Goal: Information Seeking & Learning: Compare options

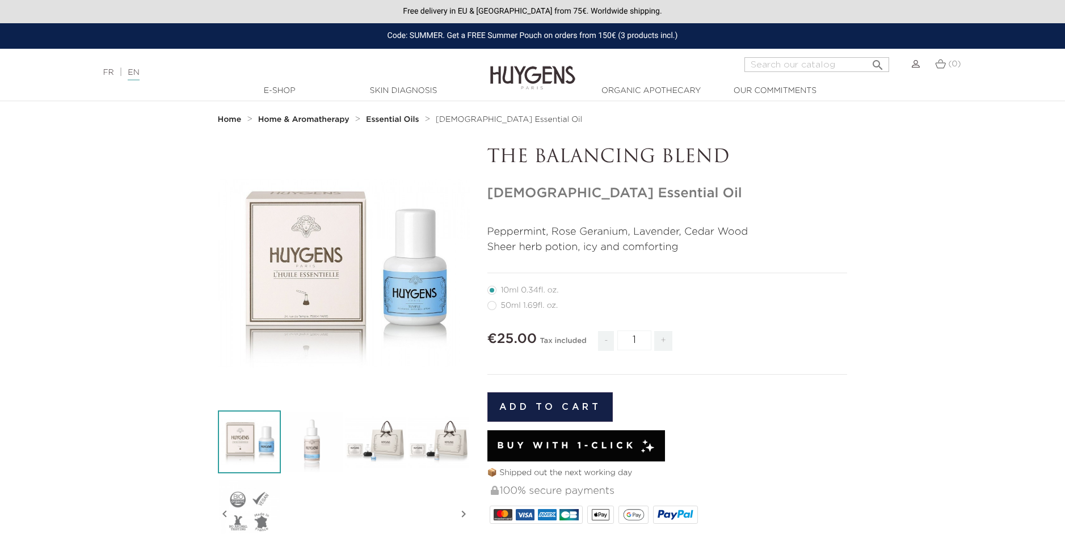
click at [405, 122] on strong "Essential Oils" at bounding box center [392, 120] width 53 height 8
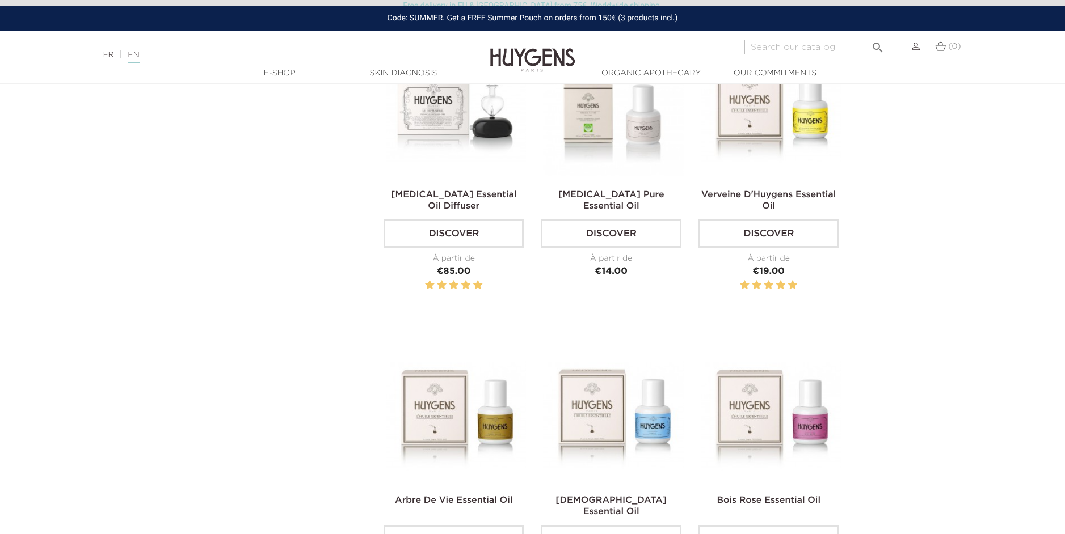
scroll to position [497, 0]
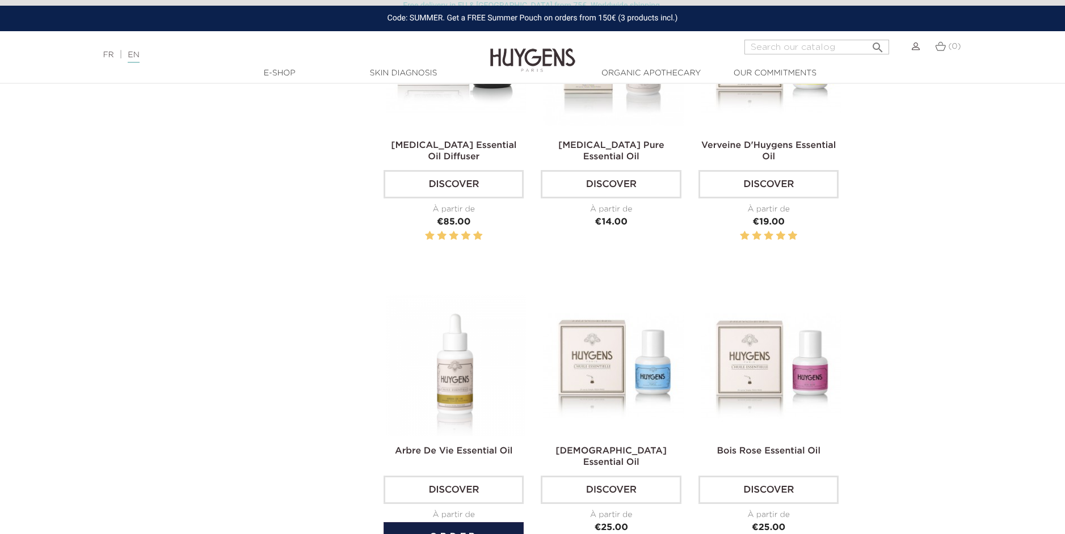
click at [463, 367] on img at bounding box center [456, 365] width 140 height 140
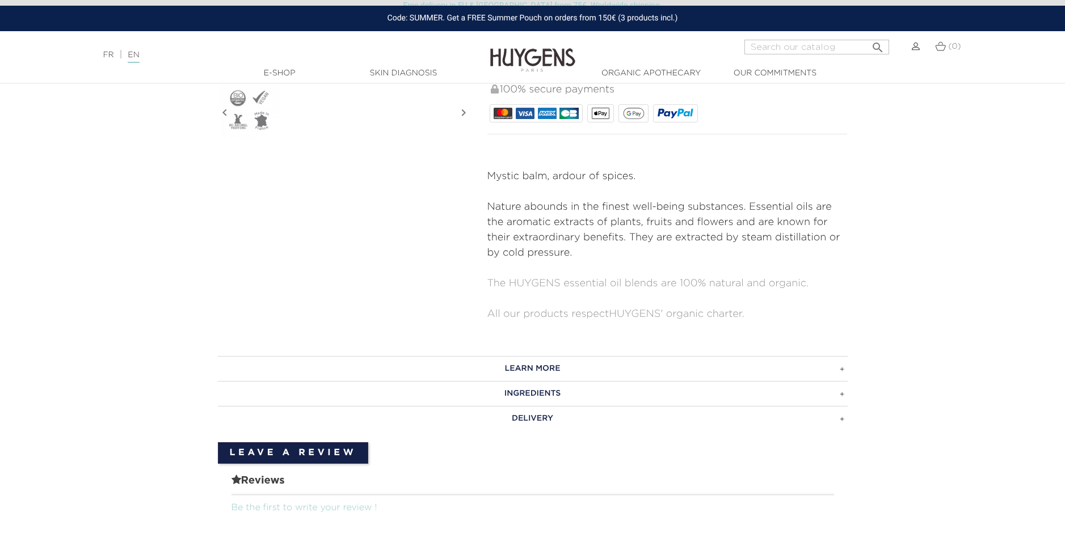
scroll to position [413, 0]
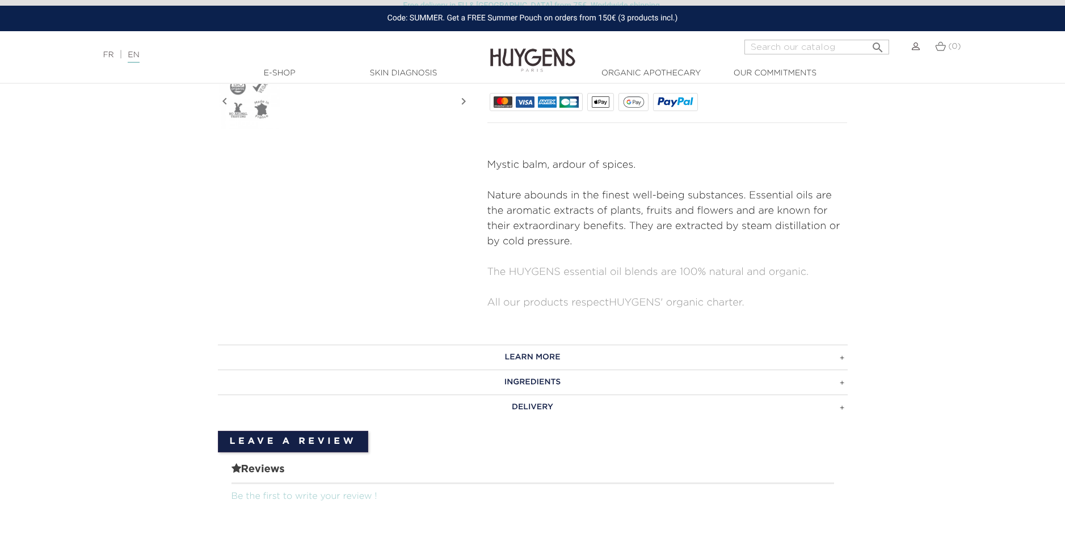
click at [569, 379] on h3 "INGREDIENTS" at bounding box center [533, 382] width 630 height 25
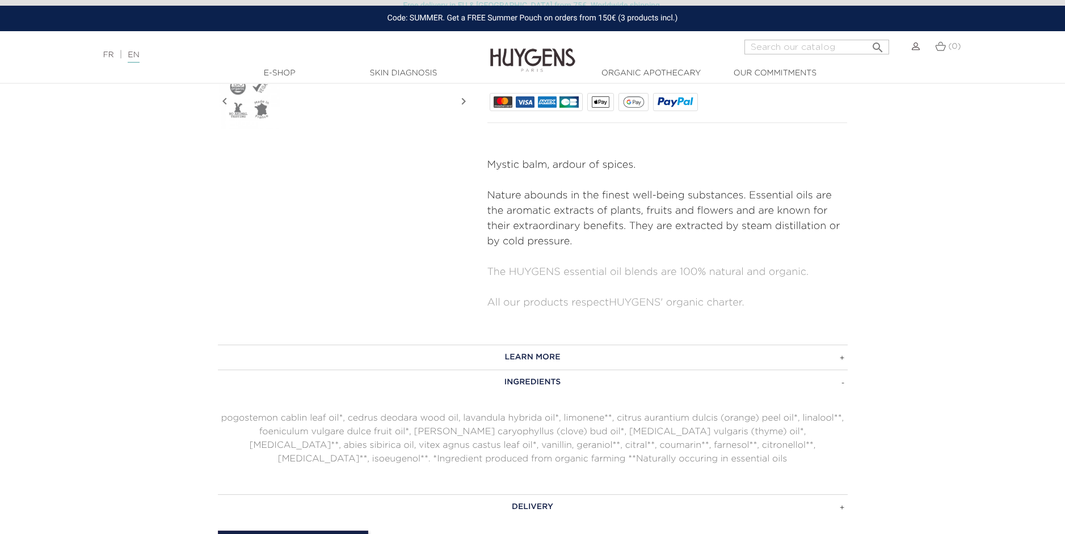
click at [572, 360] on h3 "LEARN MORE" at bounding box center [533, 357] width 630 height 25
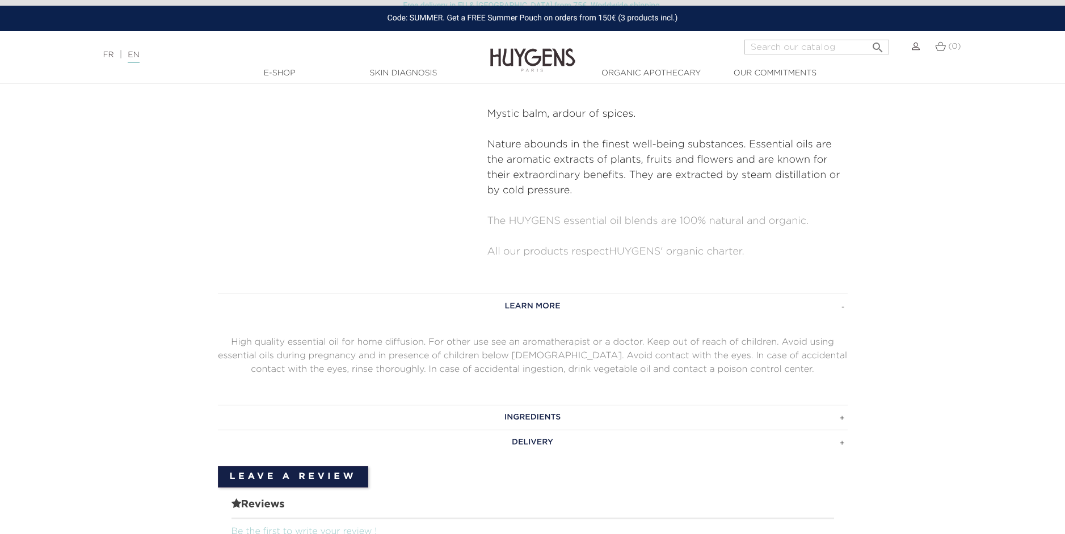
scroll to position [460, 0]
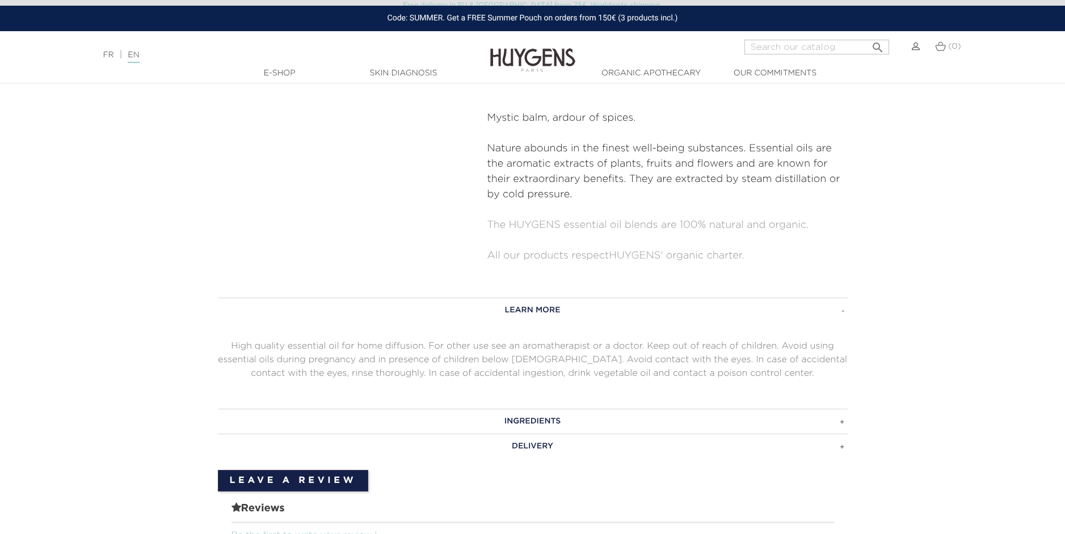
click at [559, 416] on h3 "INGREDIENTS" at bounding box center [533, 421] width 630 height 25
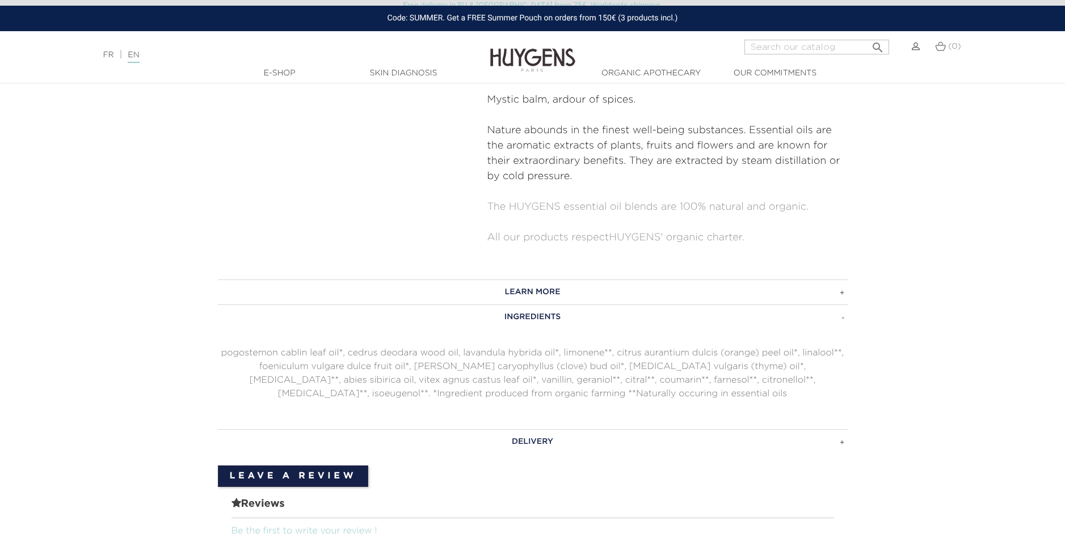
scroll to position [478, 0]
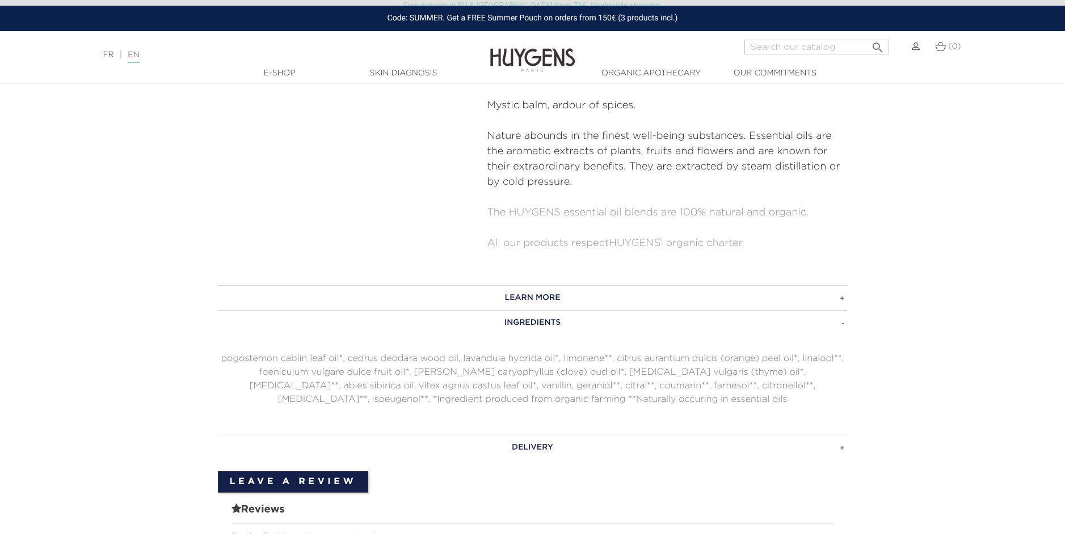
click at [526, 289] on h3 "LEARN MORE" at bounding box center [533, 297] width 630 height 25
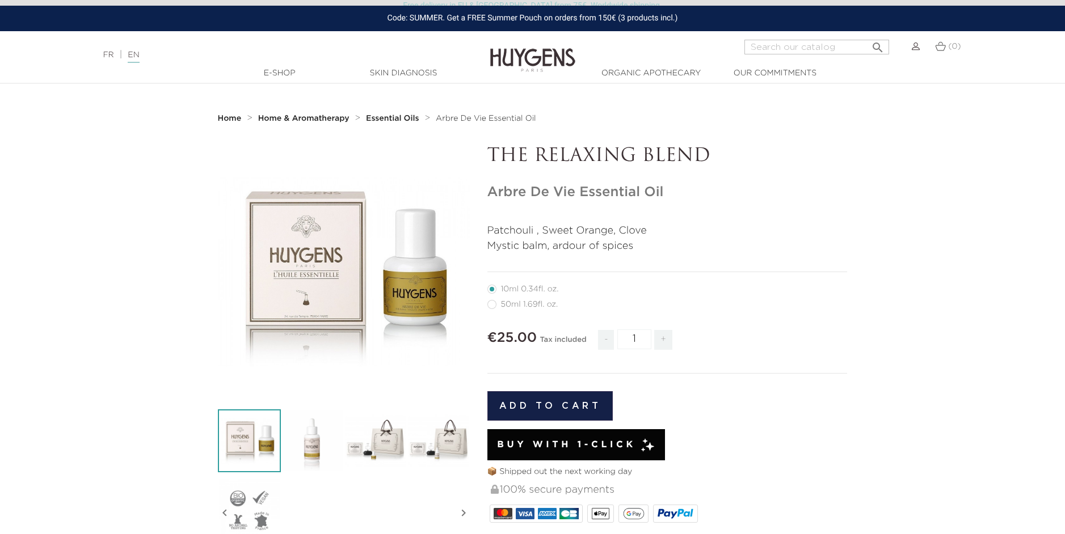
scroll to position [1, 0]
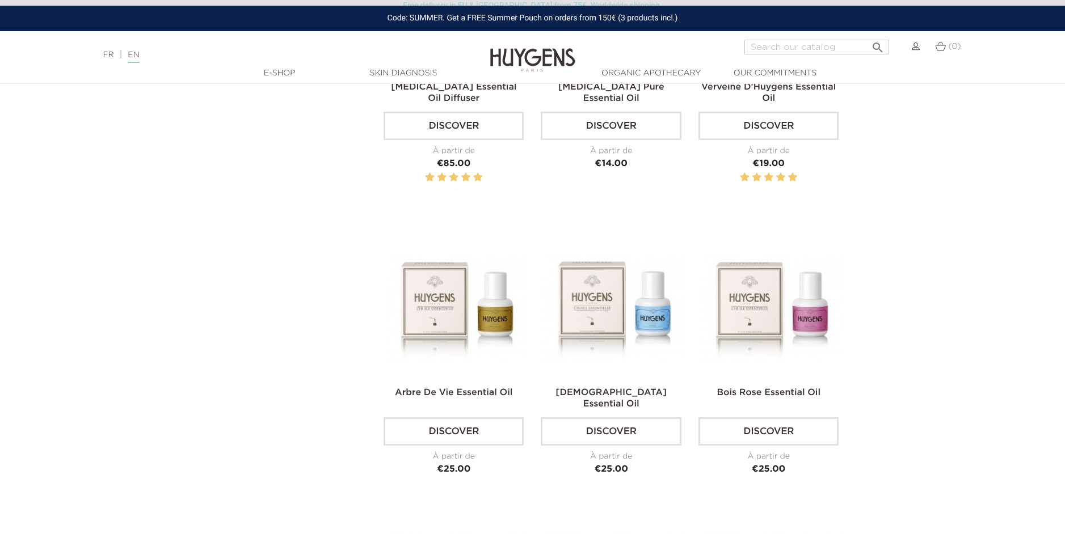
scroll to position [575, 0]
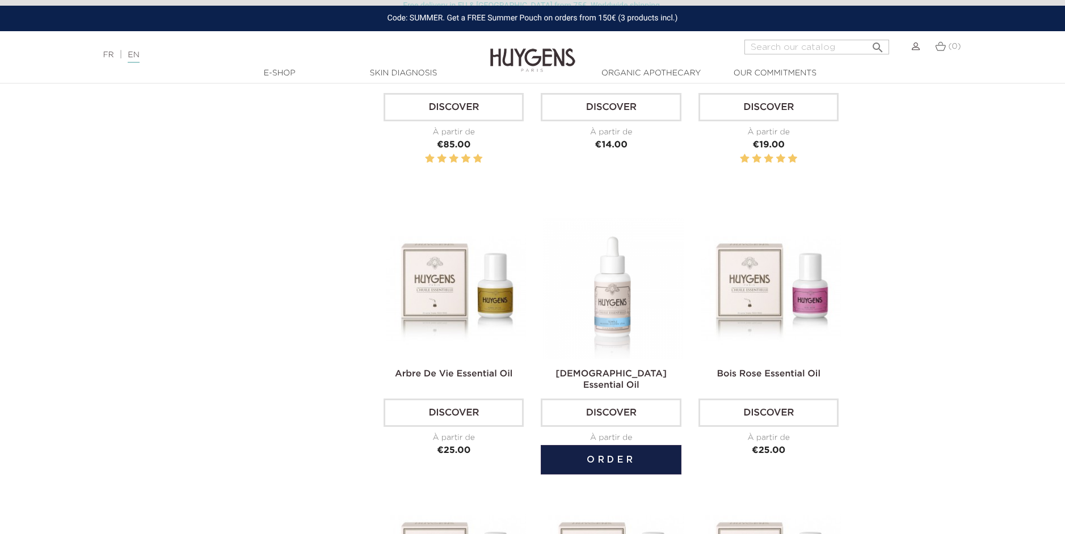
click at [618, 296] on img at bounding box center [613, 288] width 140 height 140
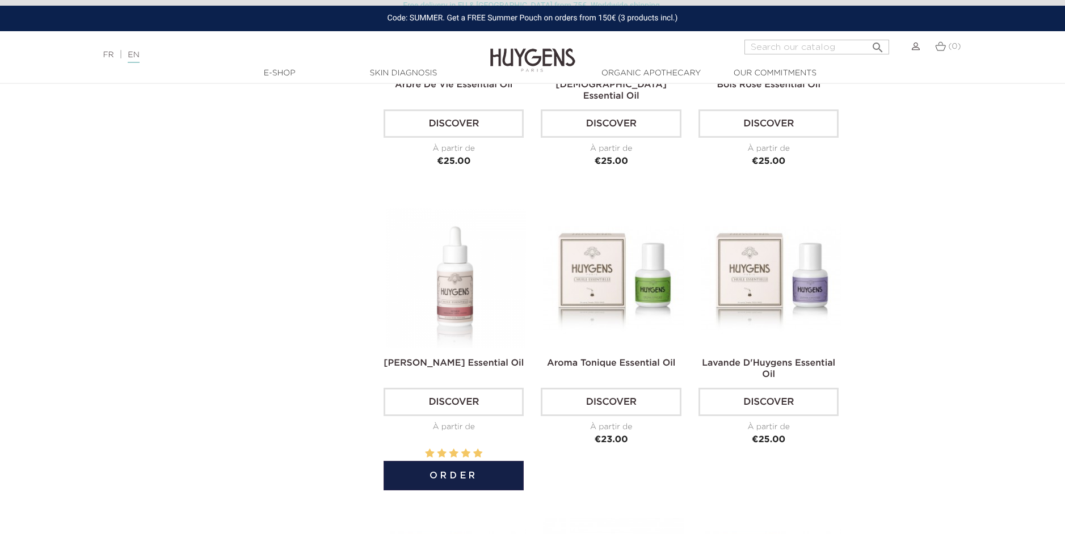
scroll to position [861, 0]
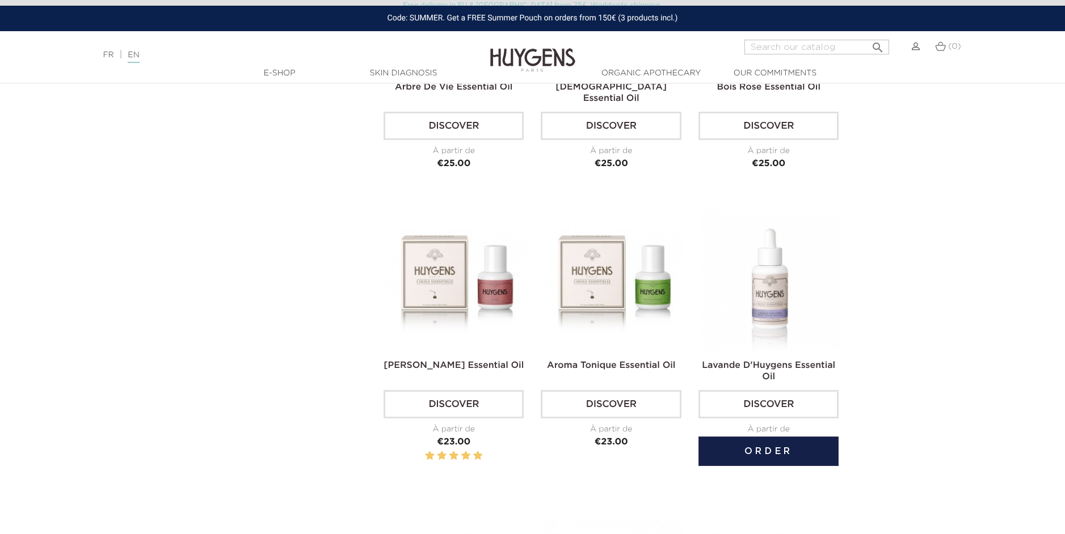
click at [769, 293] on img at bounding box center [770, 280] width 140 height 140
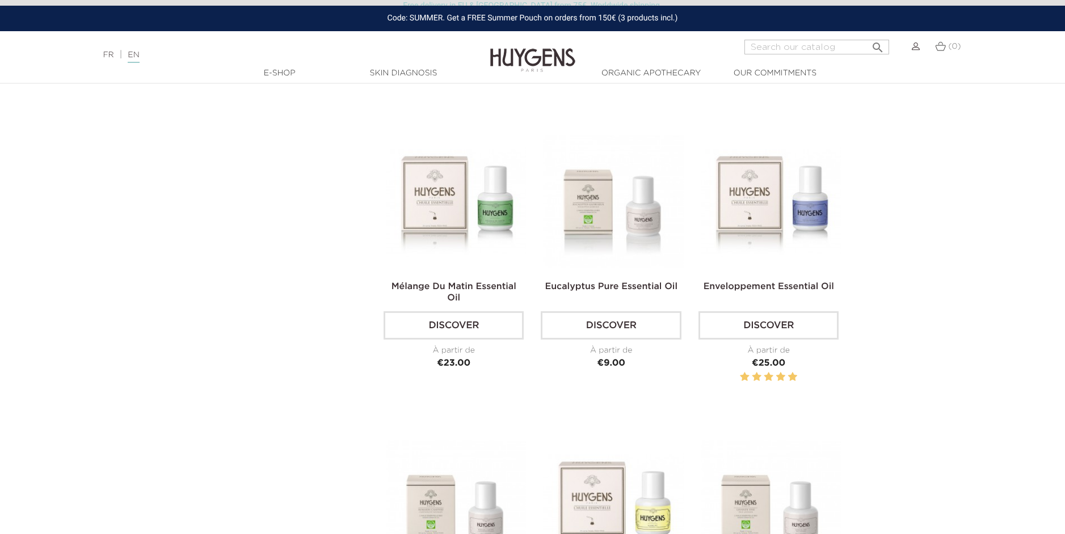
scroll to position [1247, 0]
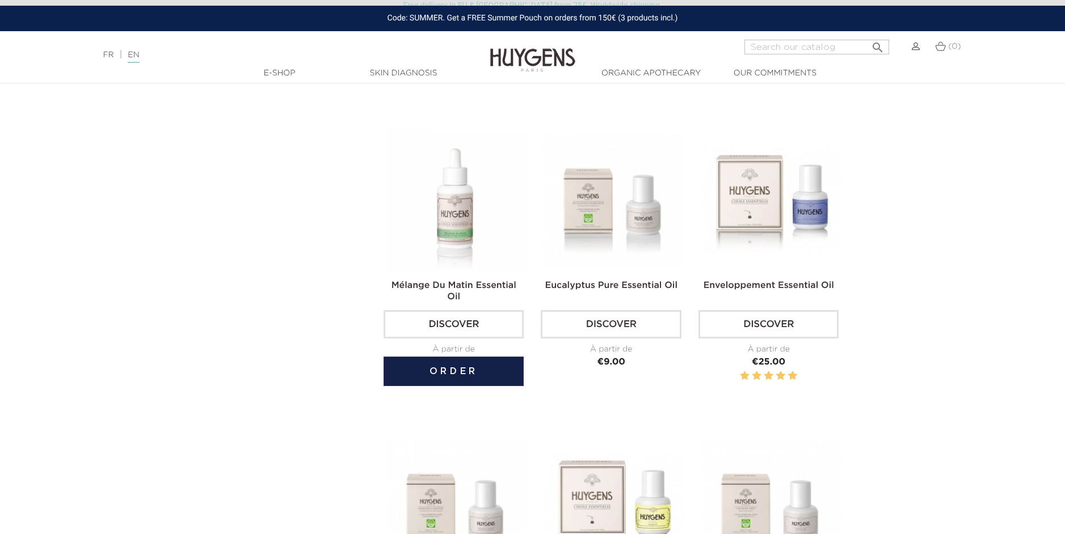
click at [450, 256] on img at bounding box center [456, 200] width 140 height 140
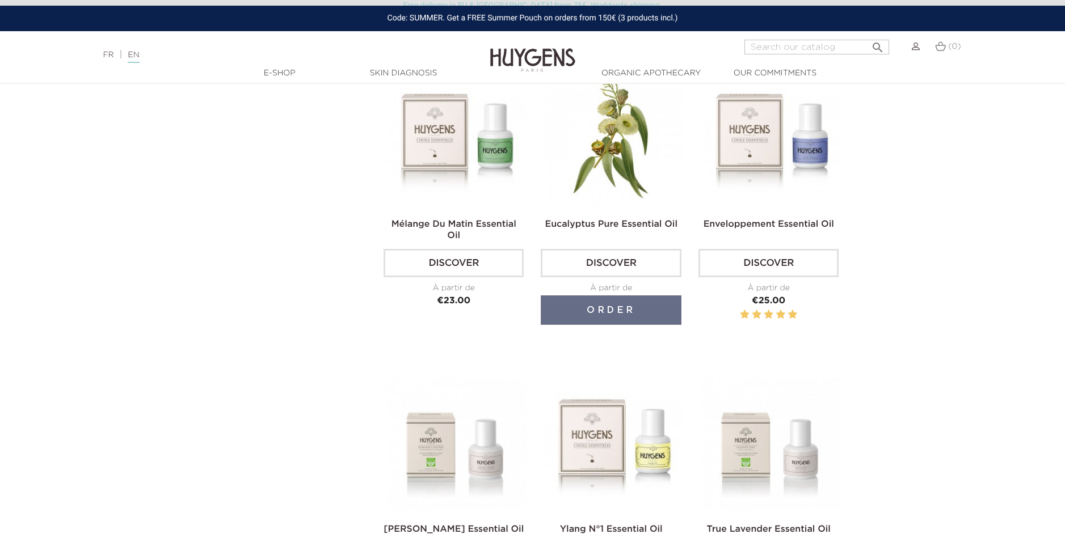
scroll to position [1316, 0]
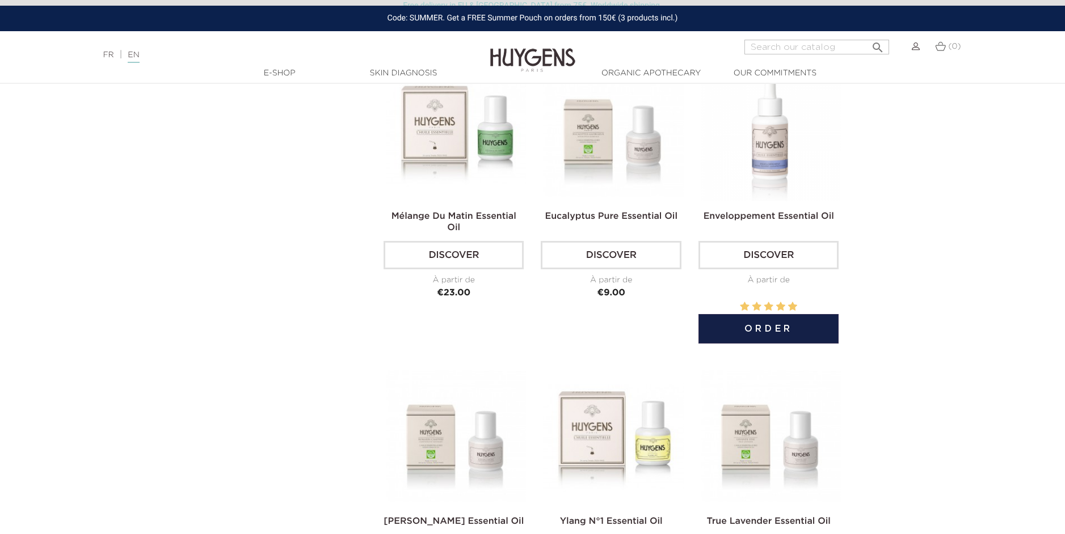
click at [771, 175] on img at bounding box center [770, 131] width 140 height 140
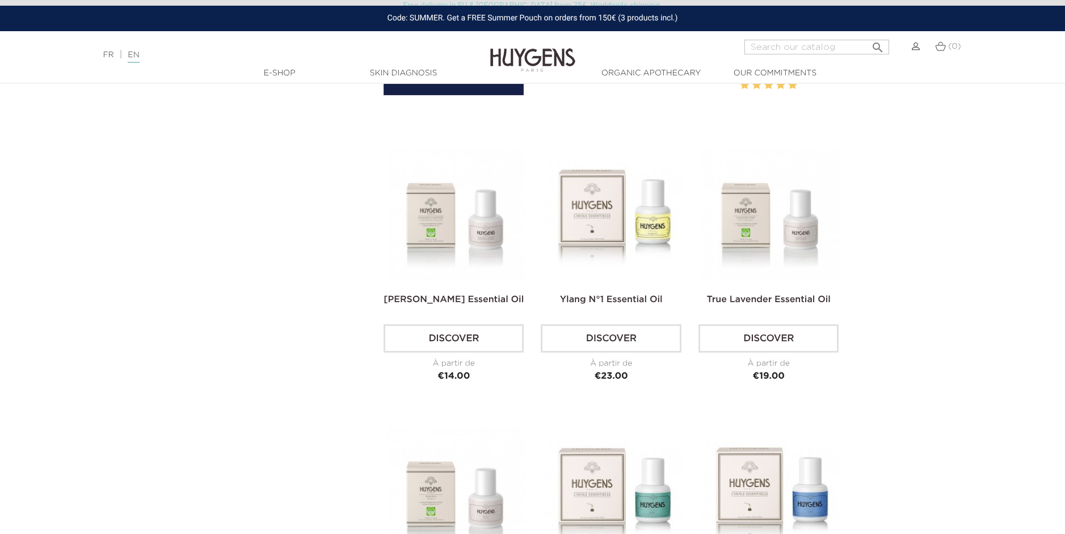
scroll to position [1544, 0]
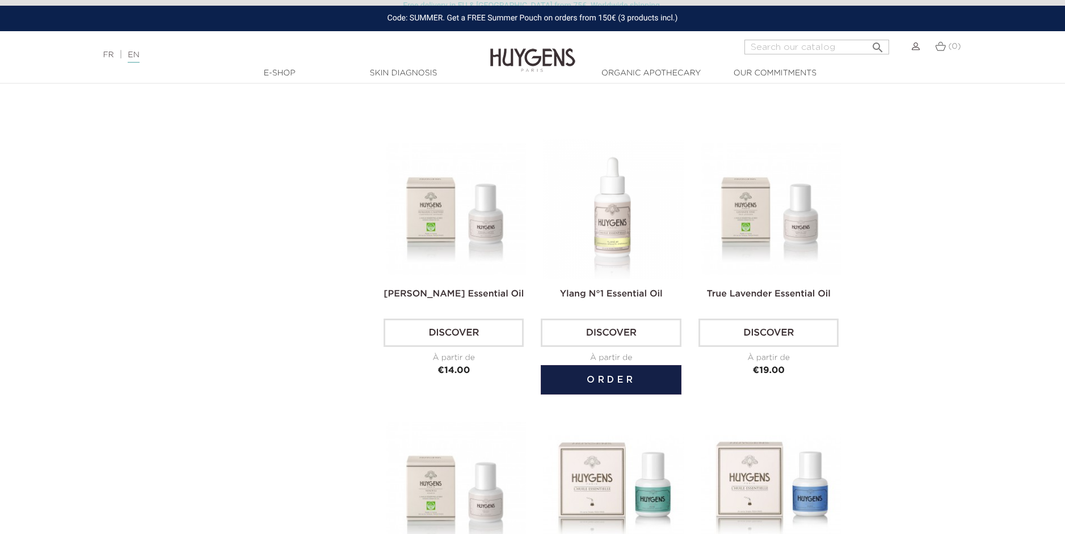
click at [607, 235] on img at bounding box center [613, 209] width 140 height 140
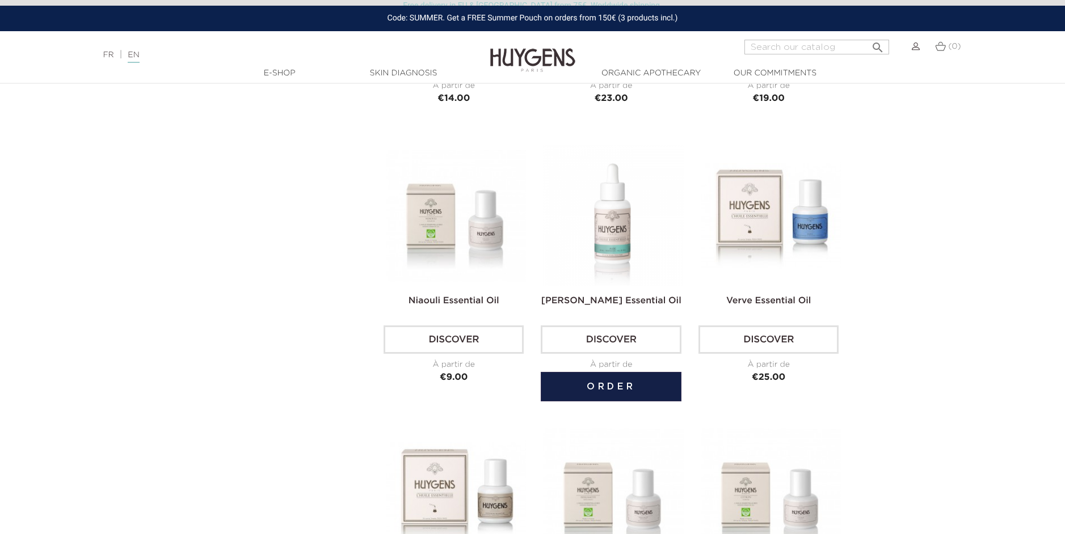
scroll to position [1825, 0]
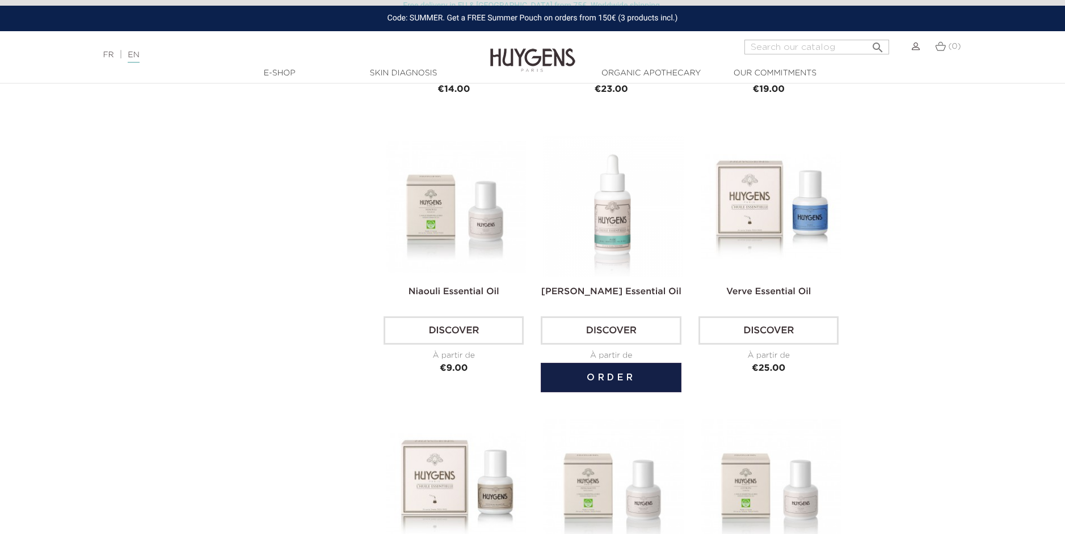
click at [620, 222] on img at bounding box center [613, 206] width 140 height 140
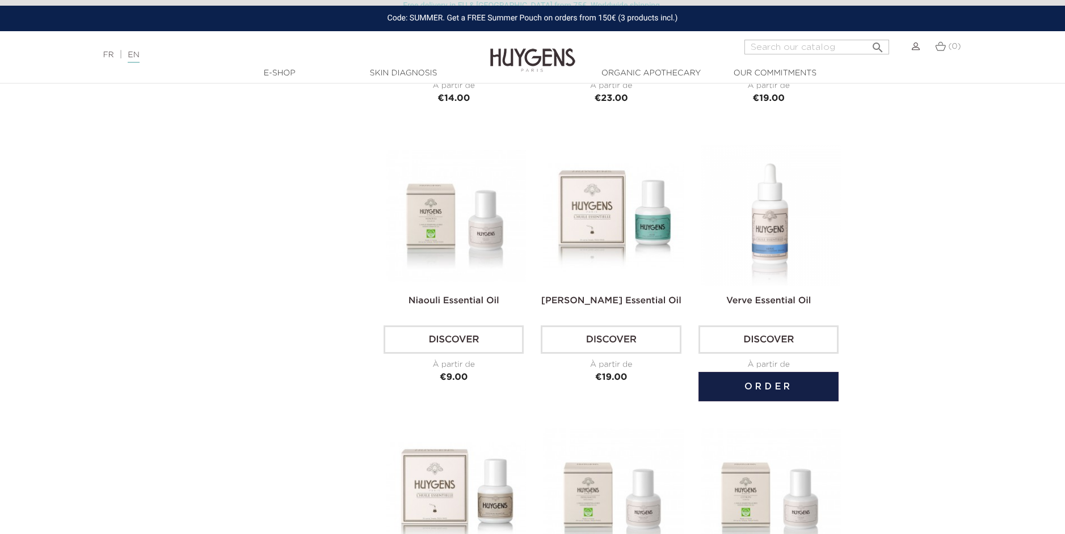
scroll to position [1814, 0]
click at [775, 235] on img at bounding box center [770, 217] width 140 height 140
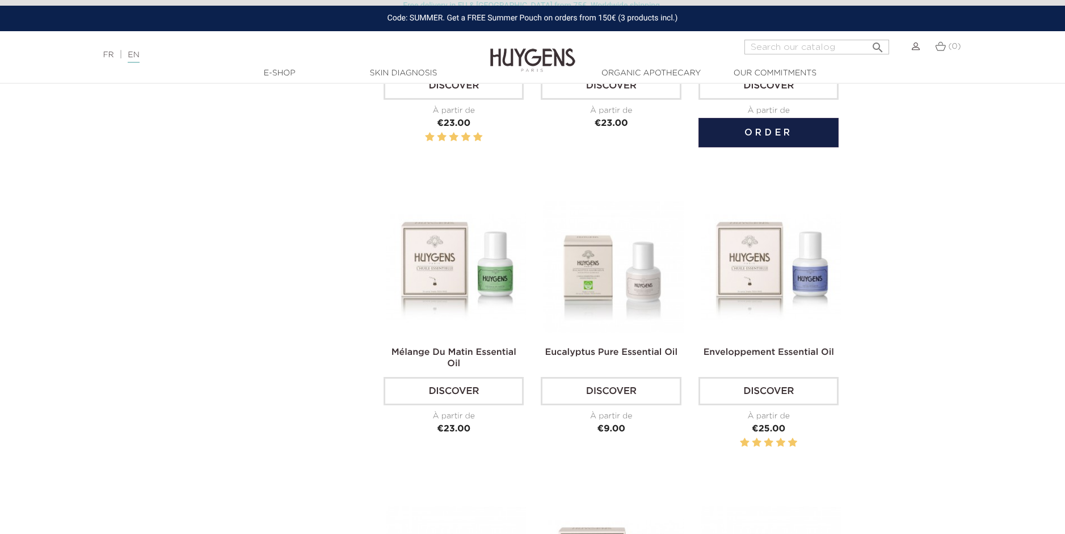
scroll to position [1183, 0]
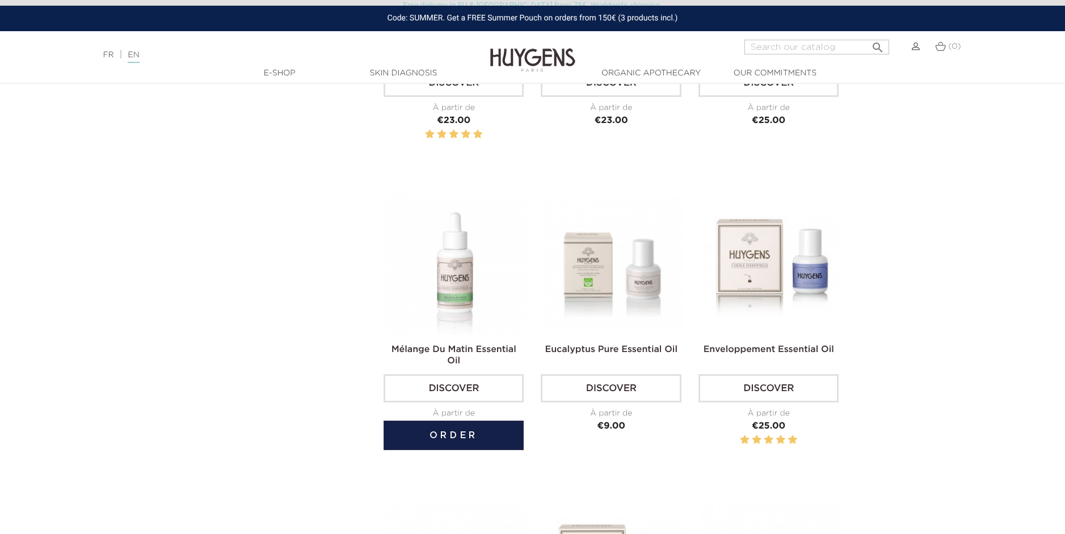
click at [453, 305] on img at bounding box center [456, 264] width 140 height 140
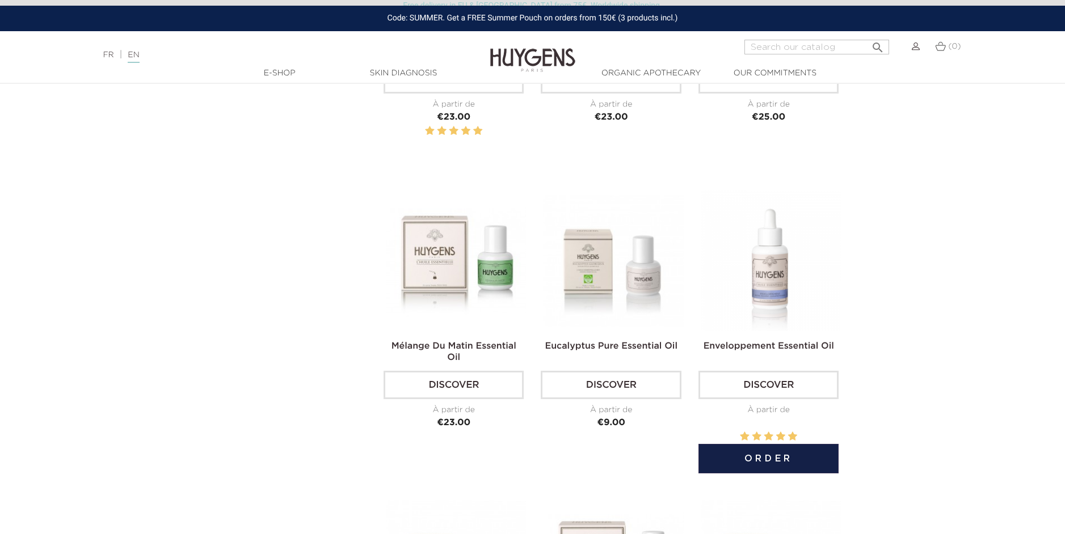
click at [755, 357] on h2 "Enveloppement Essential Oil" at bounding box center [768, 351] width 140 height 23
click at [750, 301] on img at bounding box center [770, 262] width 140 height 140
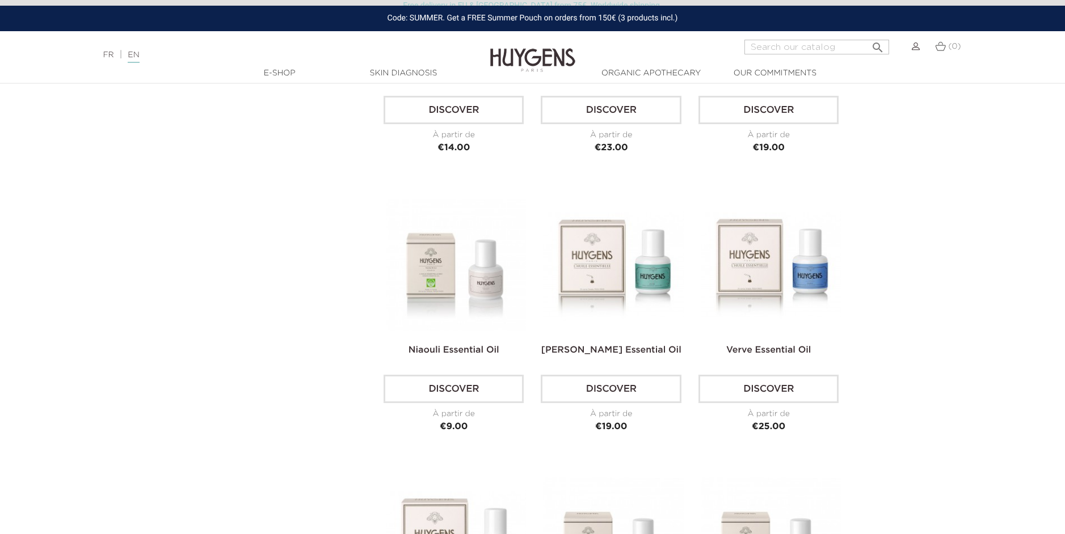
scroll to position [1770, 0]
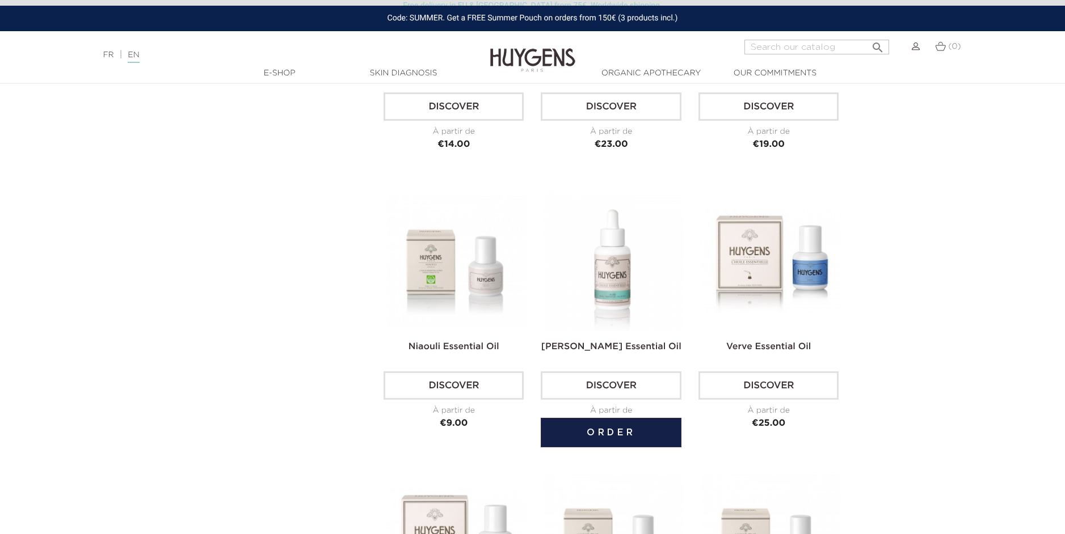
click at [613, 276] on img at bounding box center [613, 261] width 140 height 140
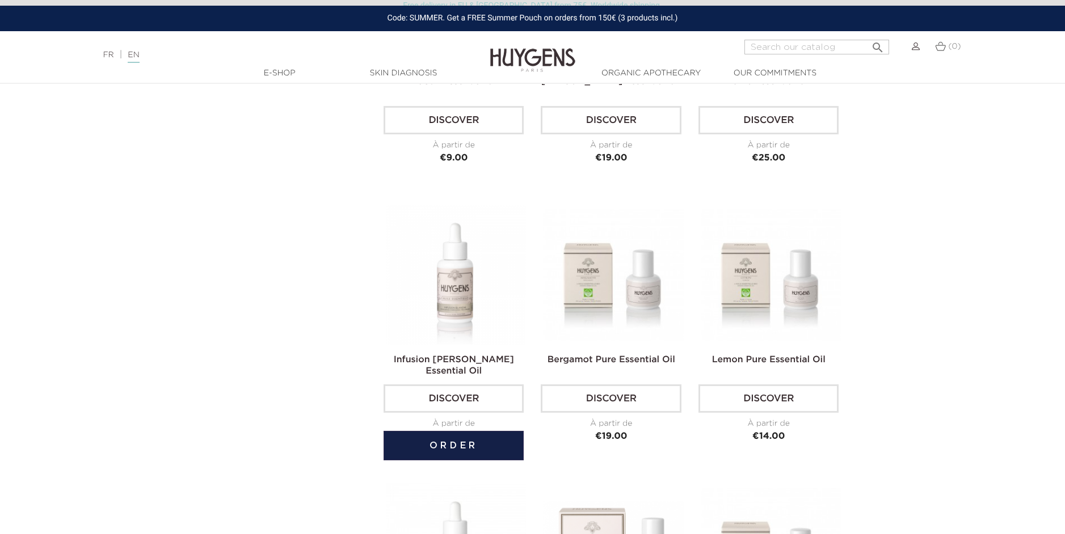
scroll to position [2033, 0]
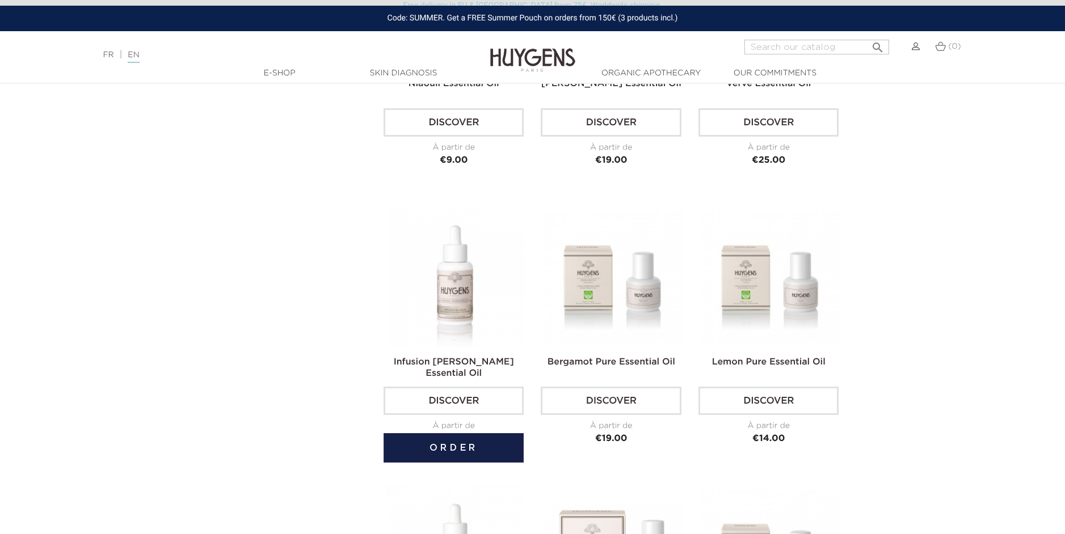
click at [464, 293] on img at bounding box center [456, 277] width 140 height 140
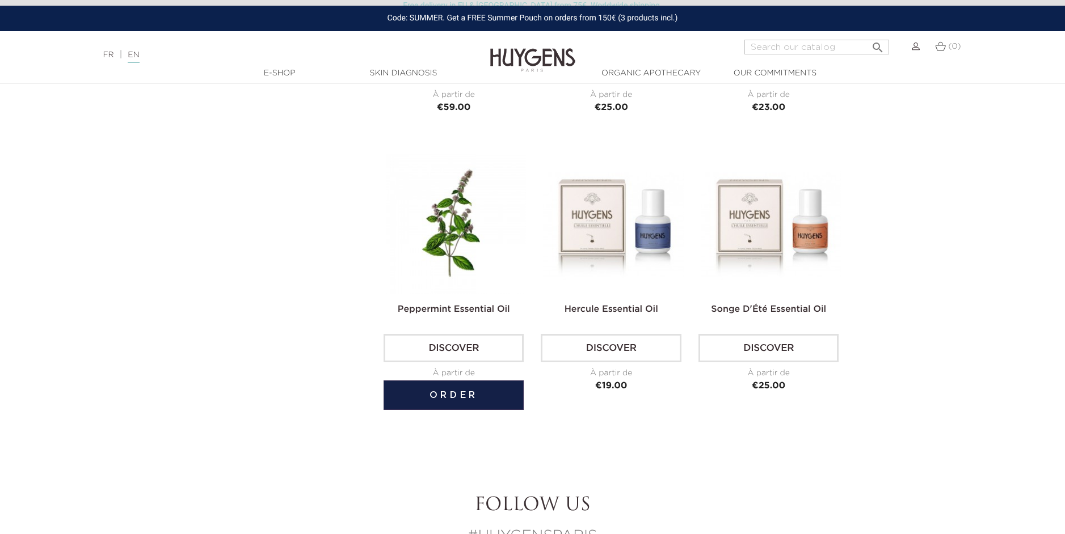
scroll to position [2653, 0]
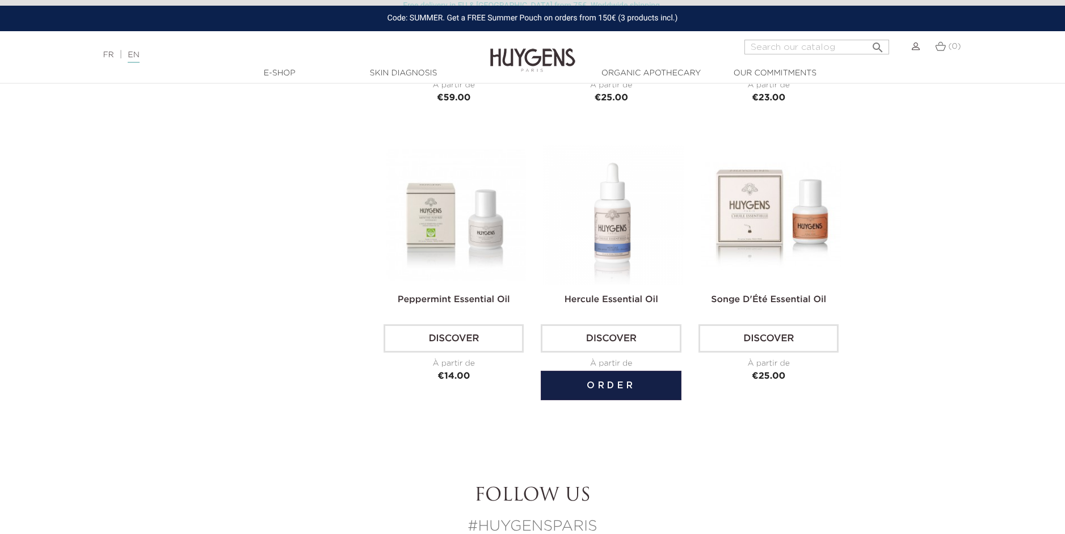
click at [612, 222] on img at bounding box center [613, 215] width 140 height 140
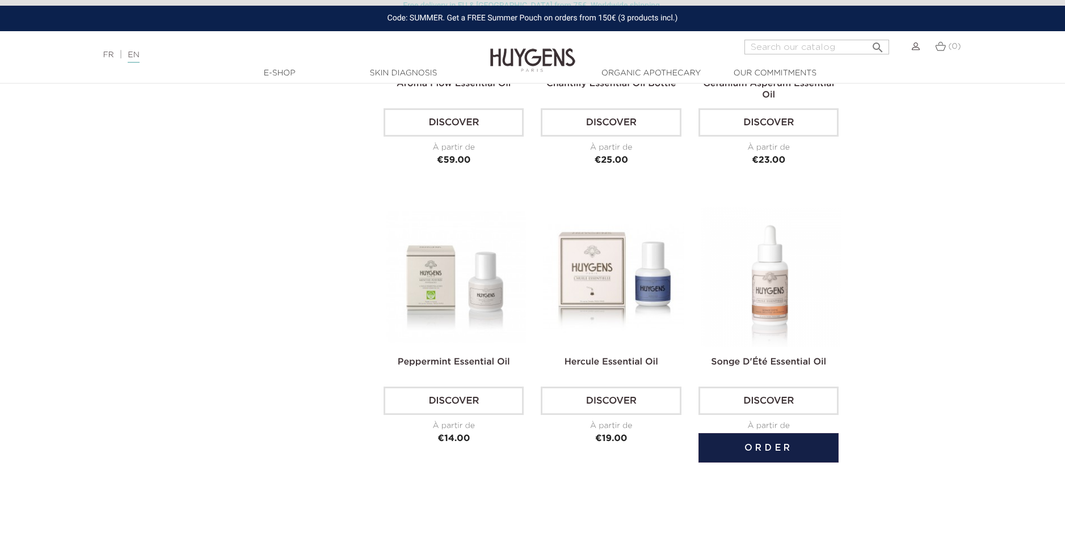
scroll to position [2542, 0]
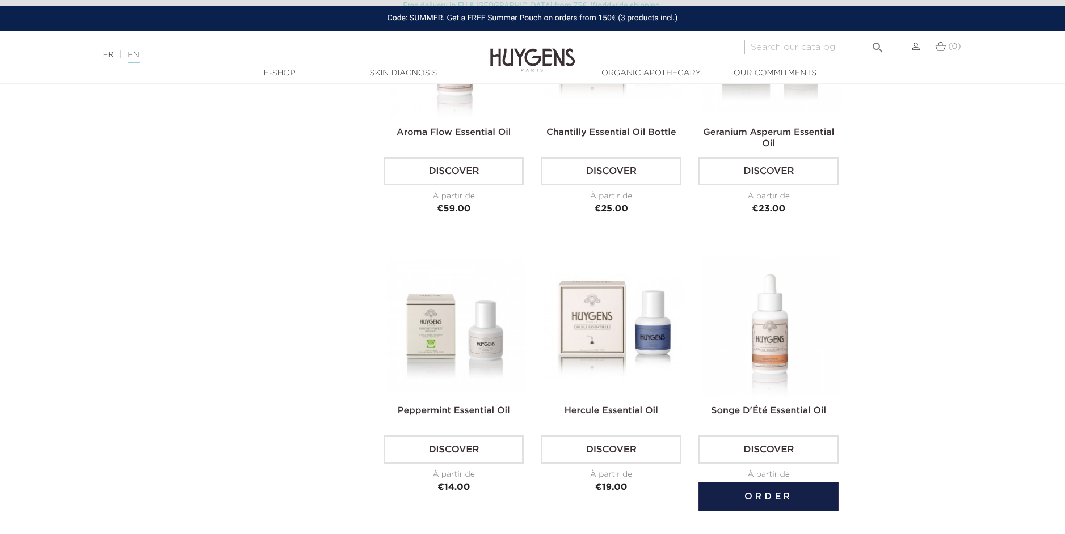
click at [770, 345] on img at bounding box center [770, 326] width 140 height 140
